Goal: Navigation & Orientation: Find specific page/section

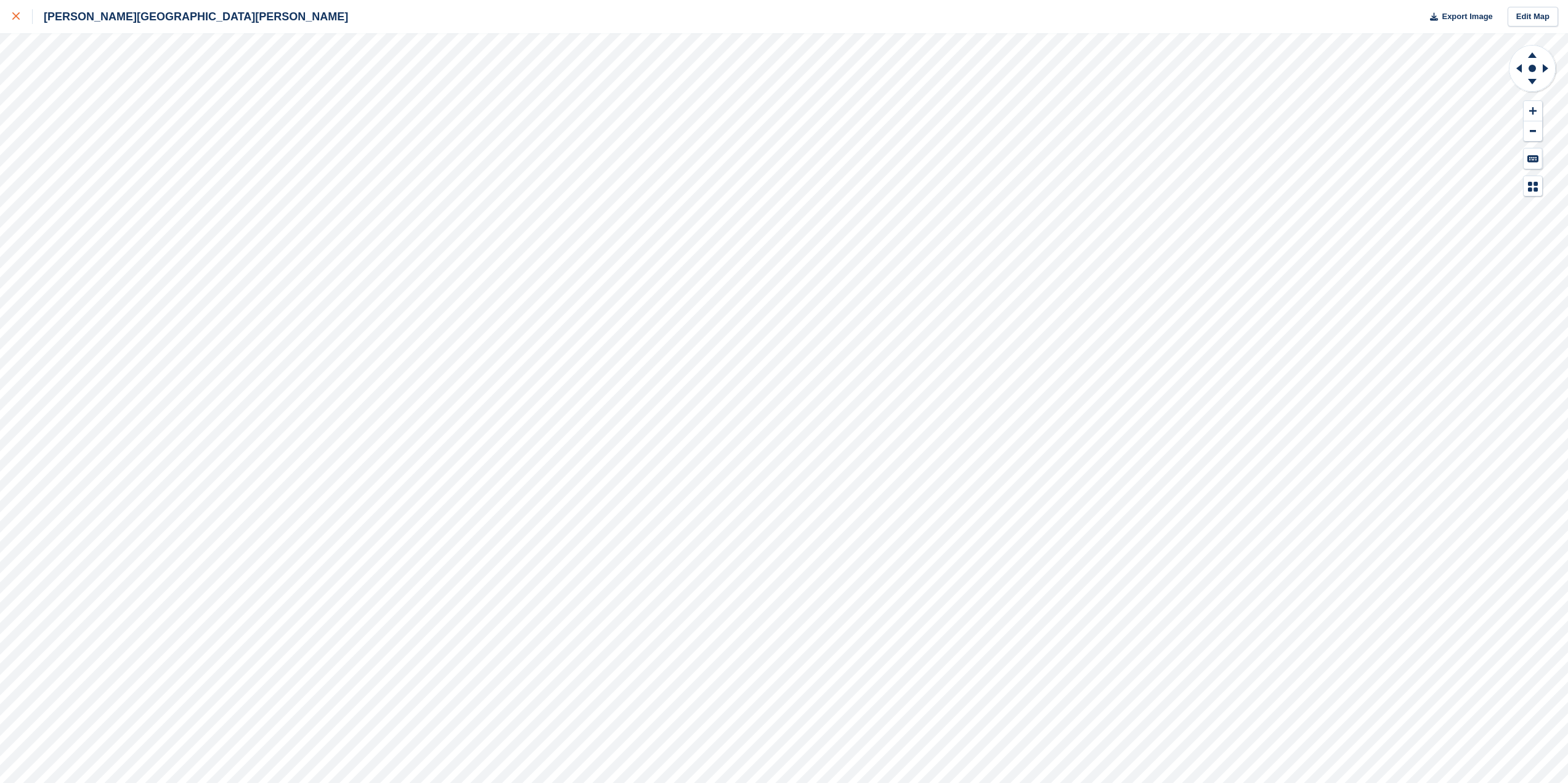
click at [18, 18] on icon at bounding box center [16, 16] width 7 height 7
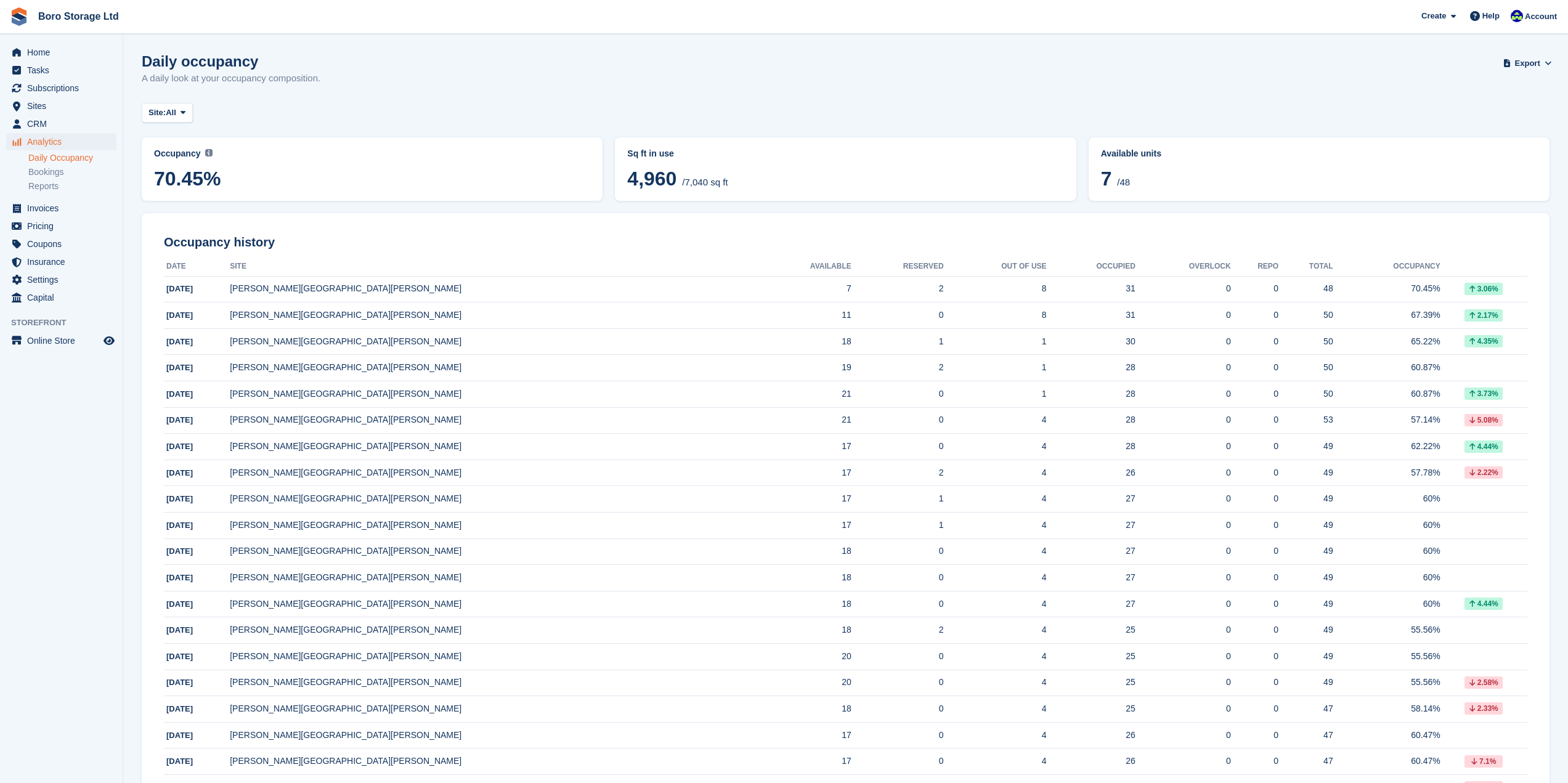
click at [205, 154] on img at bounding box center [208, 153] width 7 height 7
click at [1123, 187] on span "/48" at bounding box center [1124, 182] width 13 height 10
click at [59, 18] on link "Boro Storage Ltd" at bounding box center [78, 16] width 91 height 20
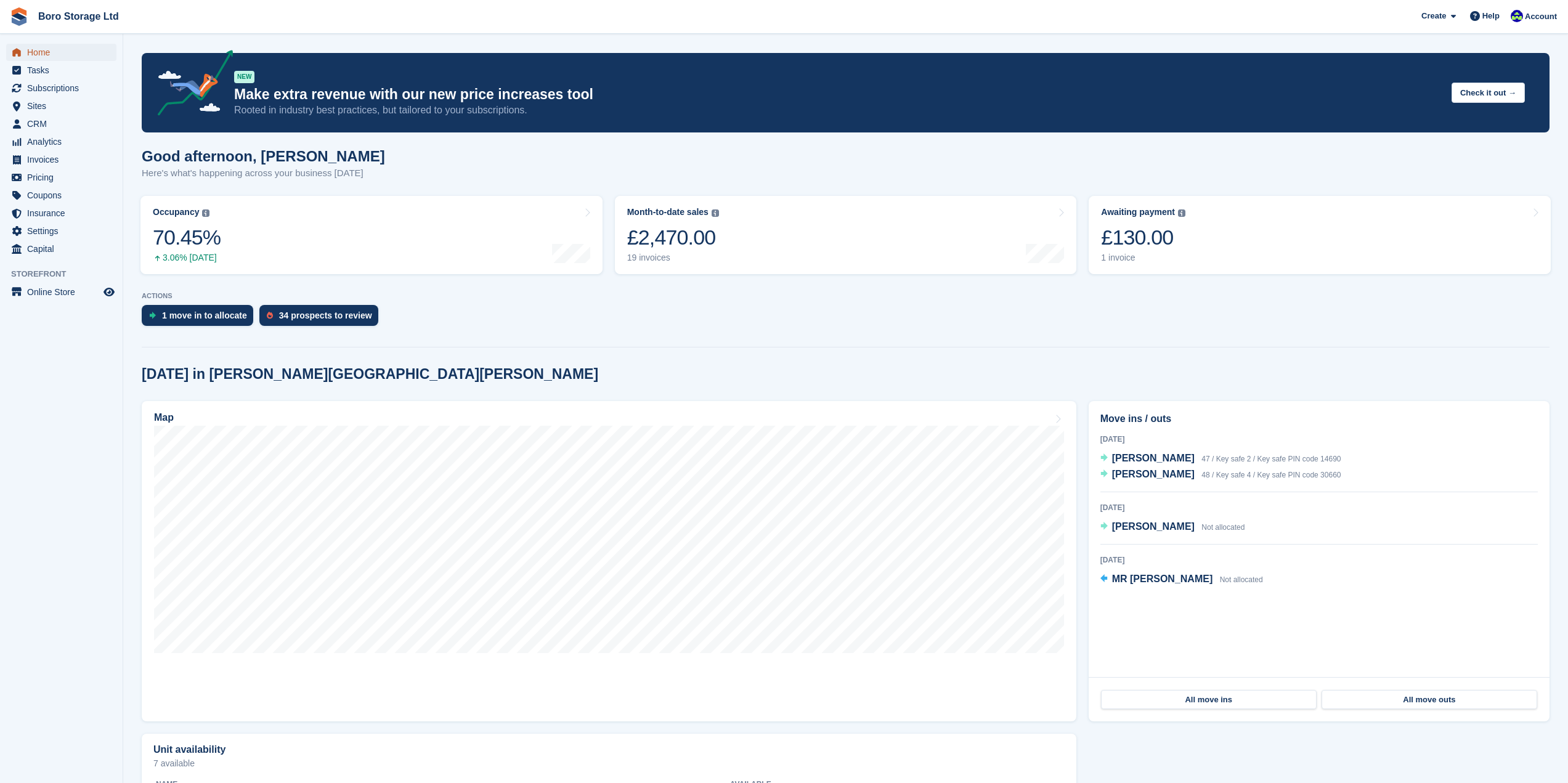
click at [43, 53] on span "Home" at bounding box center [64, 52] width 74 height 17
